Goal: Information Seeking & Learning: Check status

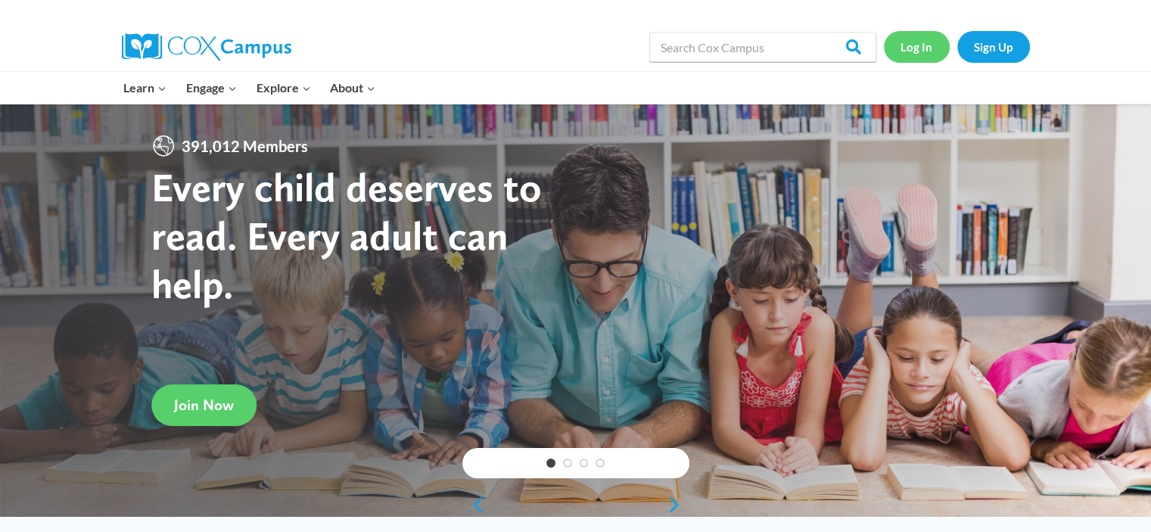
click at [948, 47] on link "Log In" at bounding box center [917, 46] width 66 height 31
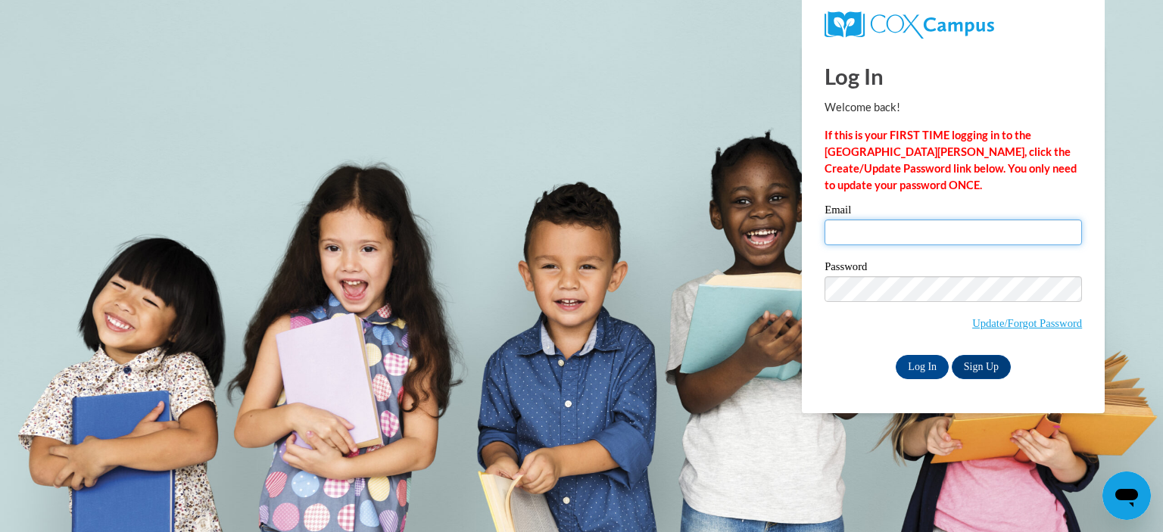
click at [898, 230] on input "Email" at bounding box center [952, 233] width 257 height 26
type input "ccscoretz@gmail.com"
click at [895, 355] on input "Log In" at bounding box center [921, 367] width 53 height 24
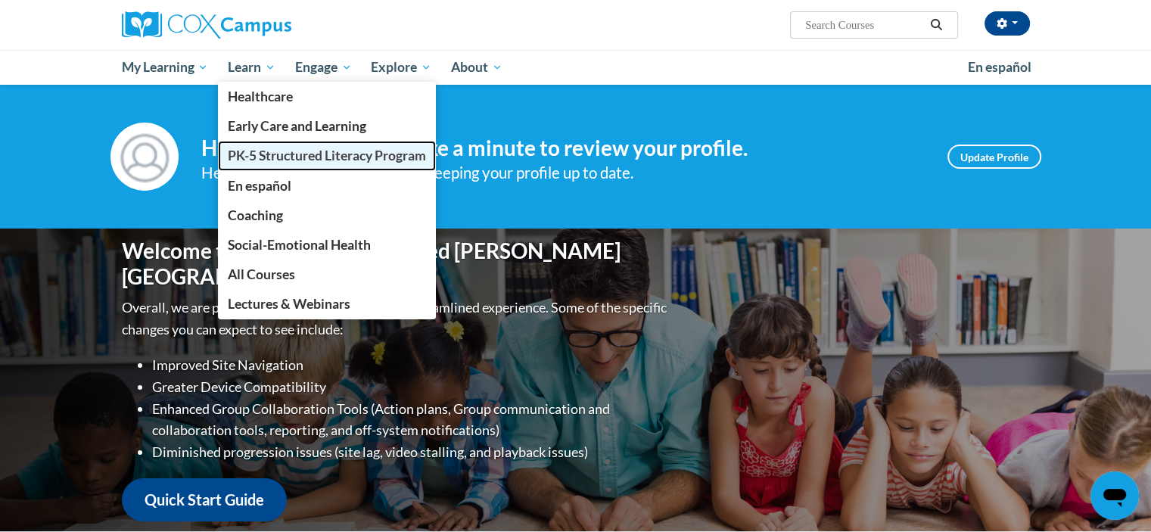
click at [248, 158] on span "PK-5 Structured Literacy Program" at bounding box center [327, 156] width 198 height 16
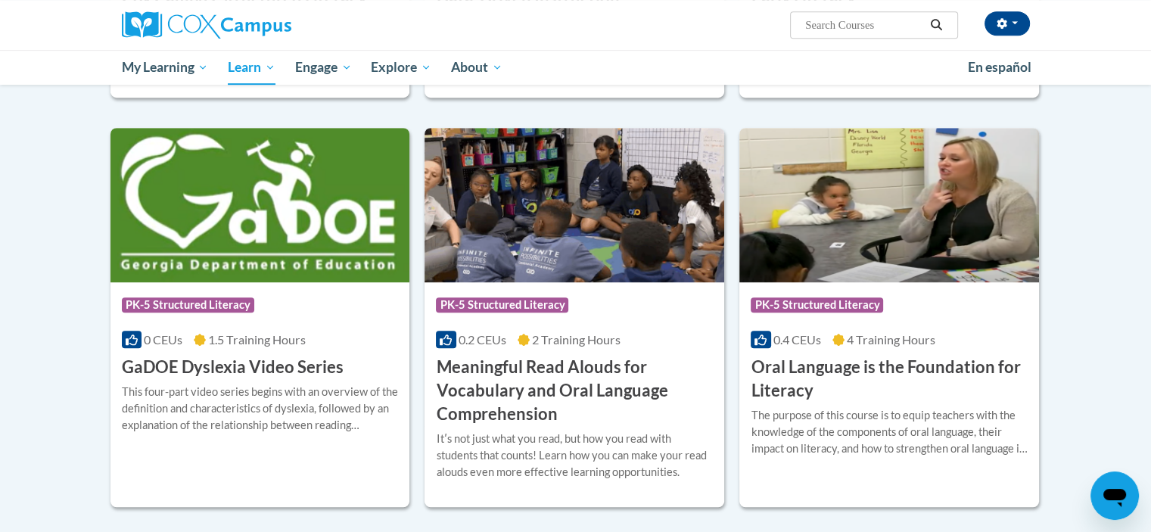
scroll to position [702, 0]
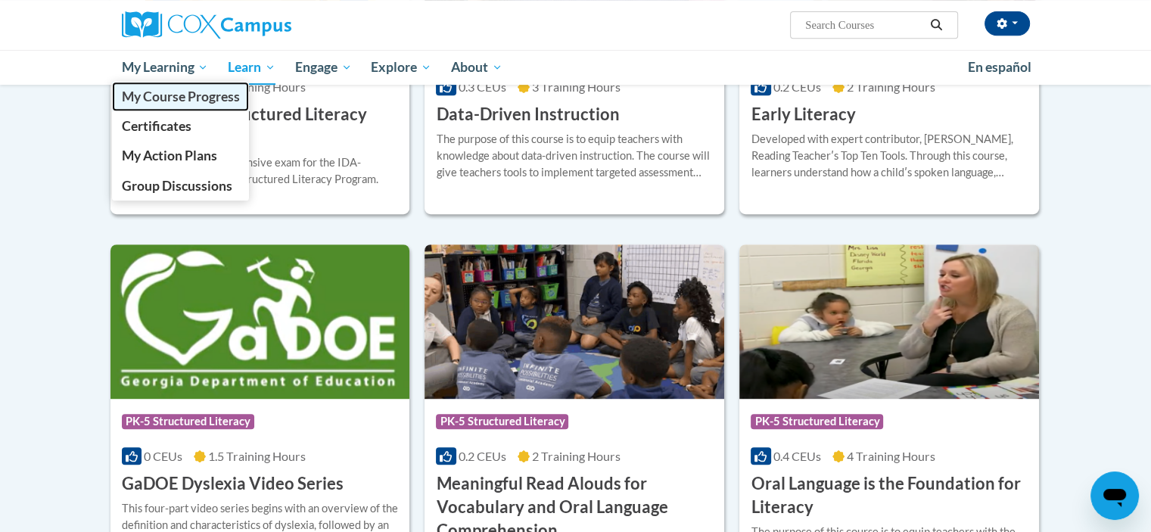
click at [156, 105] on link "My Course Progress" at bounding box center [181, 97] width 138 height 30
